Goal: Information Seeking & Learning: Learn about a topic

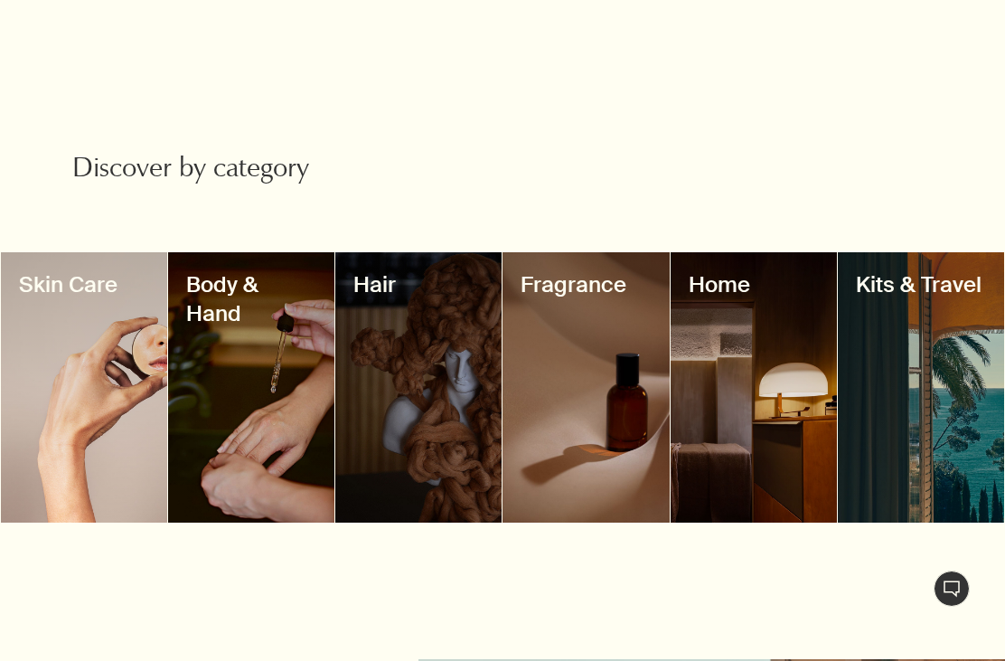
scroll to position [1583, 0]
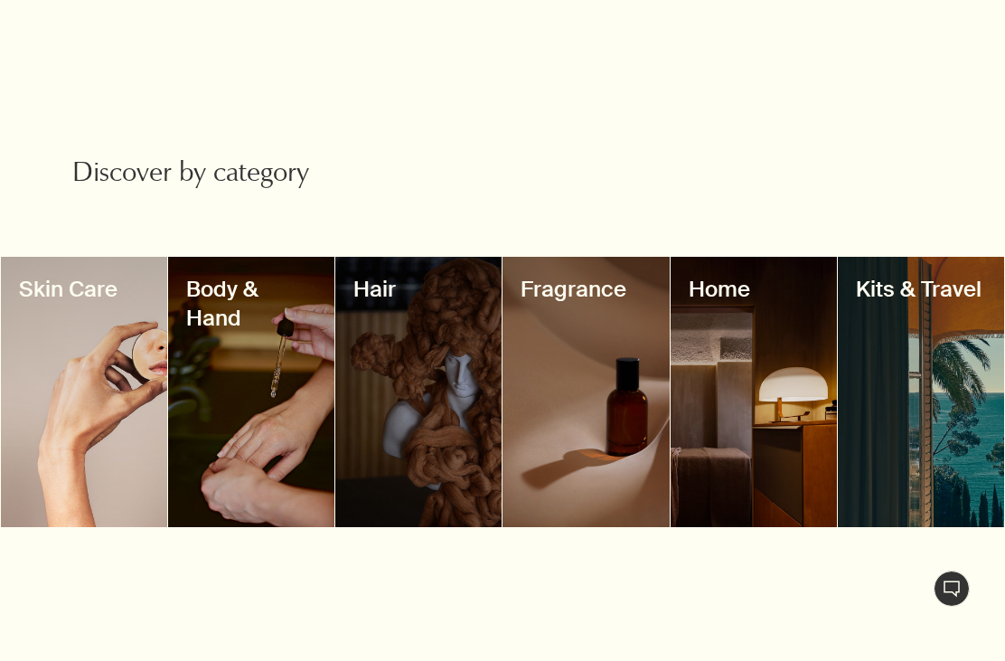
click at [937, 305] on div at bounding box center [921, 392] width 166 height 270
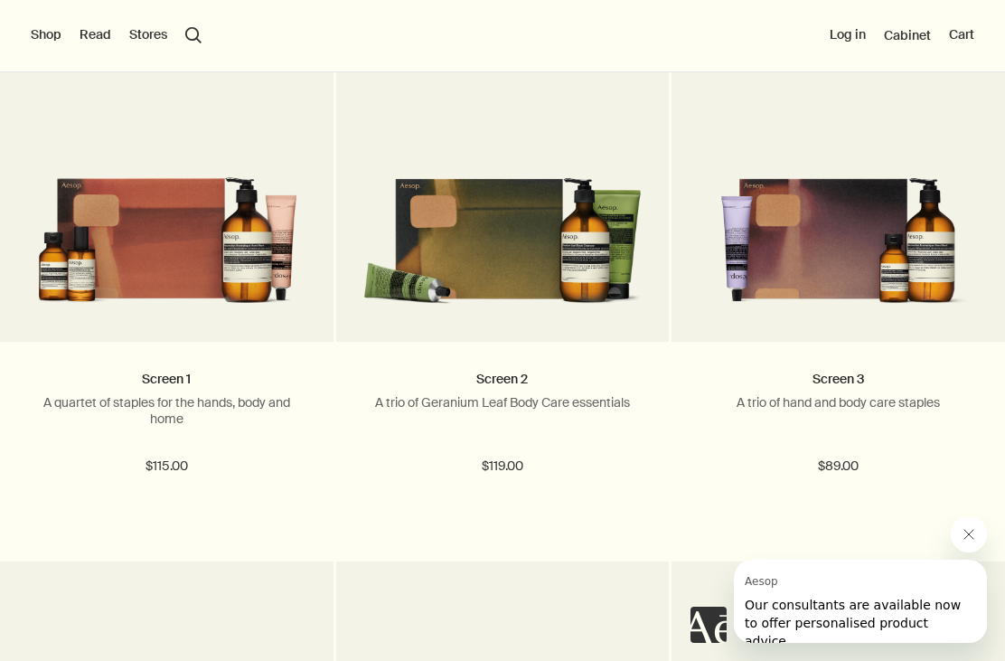
click at [122, 336] on link at bounding box center [167, 176] width 334 height 334
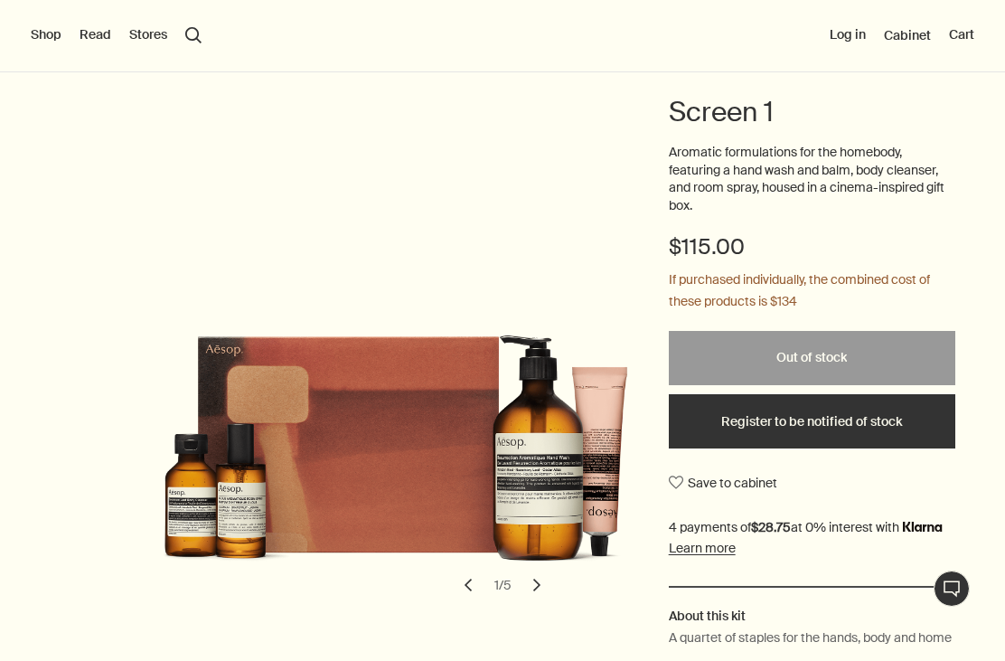
scroll to position [93, 0]
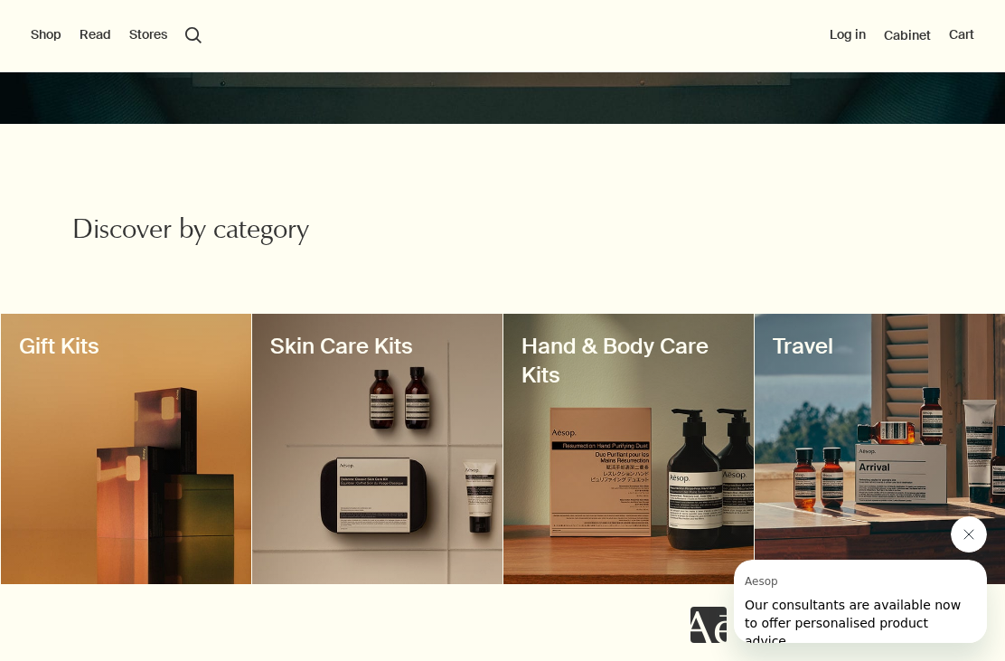
scroll to position [423, 0]
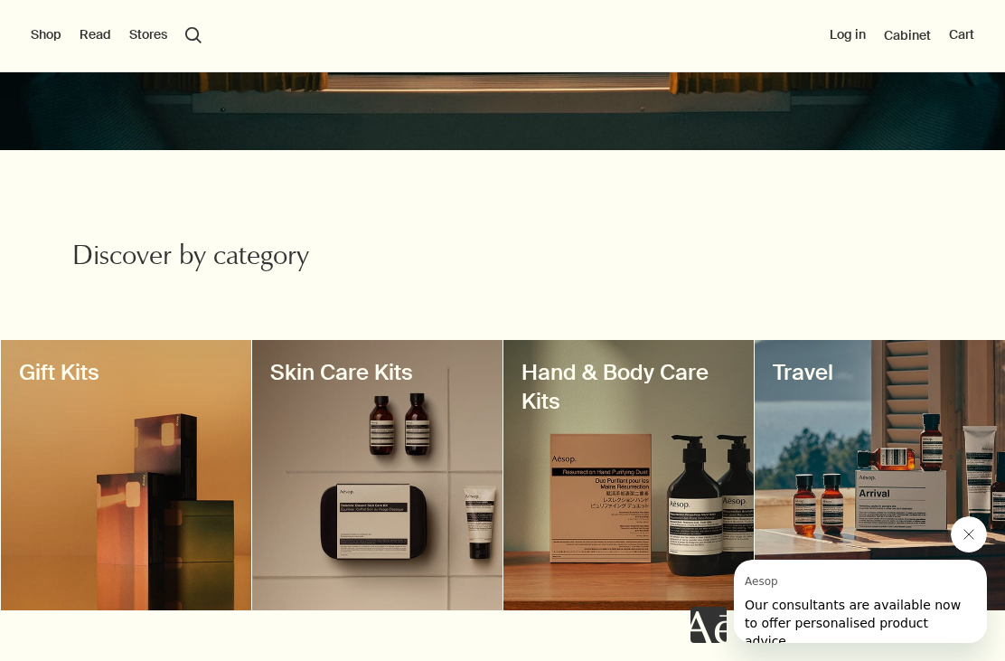
click at [981, 535] on button "關閉來自 Aesop 的訊息" at bounding box center [969, 534] width 36 height 36
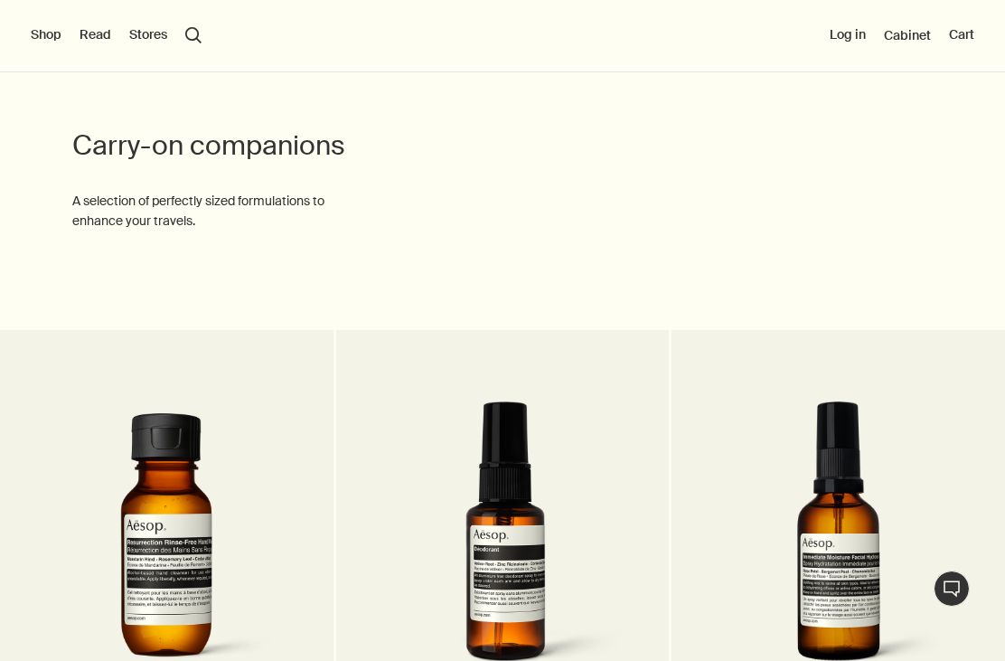
scroll to position [2436, 0]
